Goal: Check status: Check status

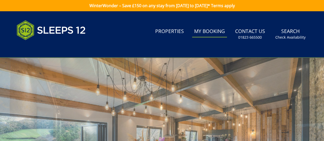
click at [207, 31] on link "My Booking" at bounding box center [209, 32] width 35 height 12
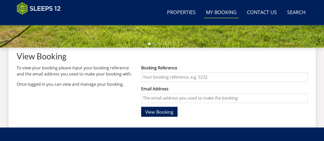
scroll to position [179, 0]
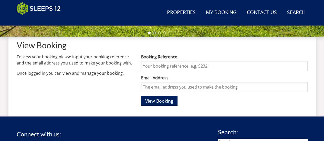
click at [157, 67] on input "Booking Reference" at bounding box center [224, 66] width 166 height 10
type input "S45286"
click at [155, 89] on input "Email Address" at bounding box center [224, 87] width 166 height 10
type input "[EMAIL_ADDRESS][DOMAIN_NAME]"
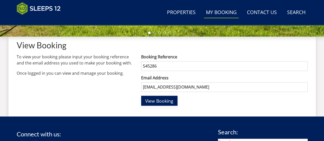
click at [156, 101] on span "View Booking" at bounding box center [159, 101] width 28 height 6
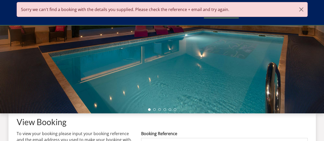
scroll to position [0, 0]
